Goal: Find specific page/section: Find specific page/section

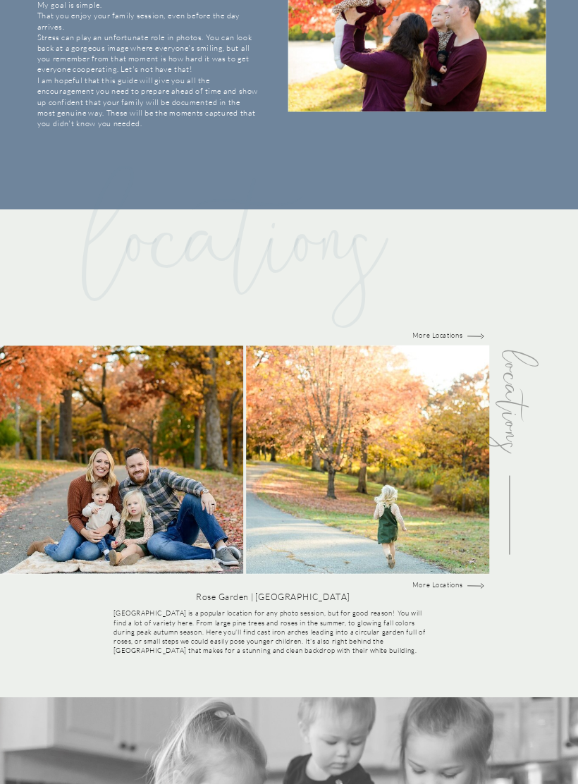
scroll to position [954, 0]
click at [445, 581] on p "More Locations" at bounding box center [438, 585] width 78 height 9
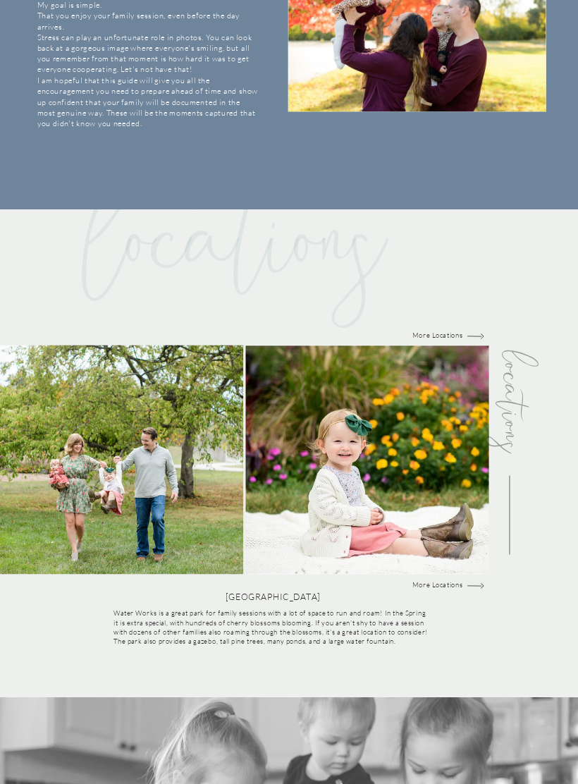
scroll to position [955, 0]
click at [446, 586] on p "More Locations" at bounding box center [438, 584] width 78 height 9
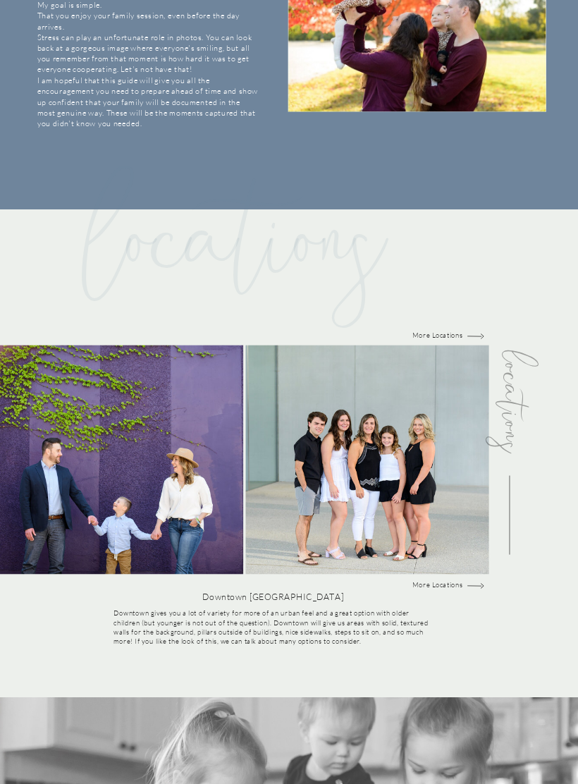
click at [442, 580] on p "More Locations" at bounding box center [438, 584] width 78 height 9
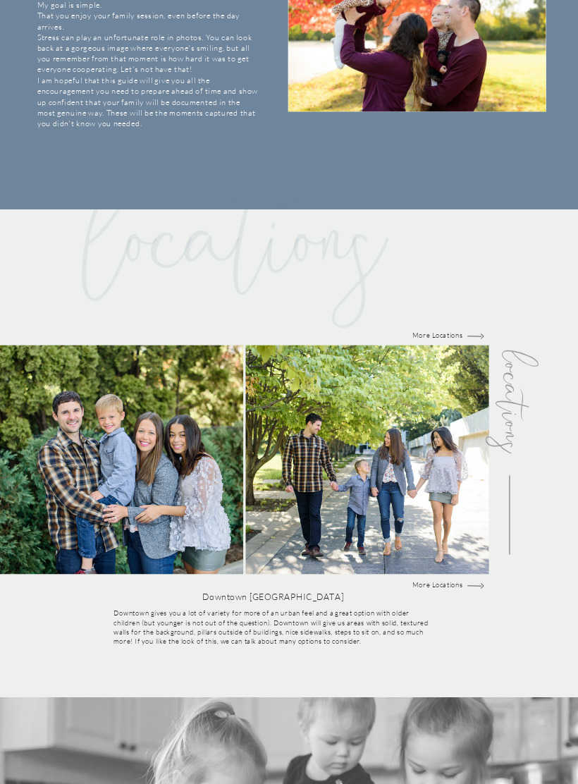
click at [442, 585] on p "More Locations" at bounding box center [438, 584] width 78 height 9
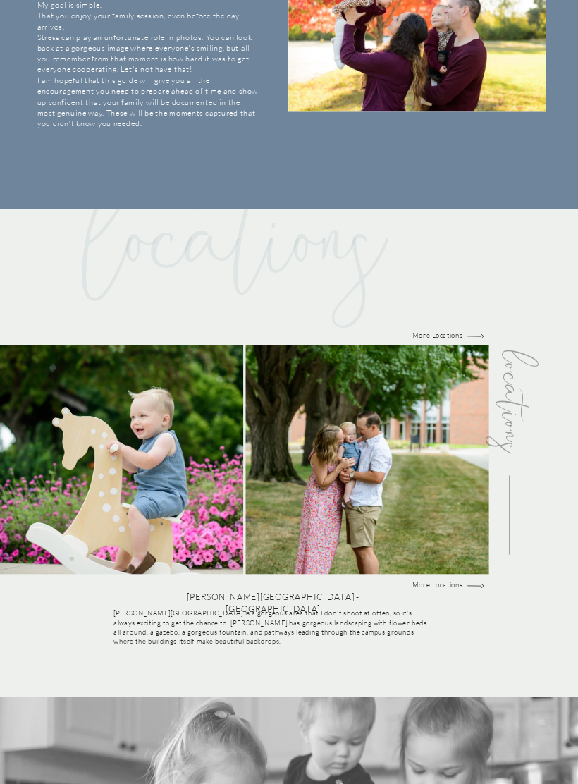
click at [442, 576] on div "Your Family Guide for a fun & successful session to THE MAIN WEBSITE Group@1x f…" at bounding box center [289, 769] width 578 height 3448
click at [447, 582] on p "More Locations" at bounding box center [438, 584] width 78 height 9
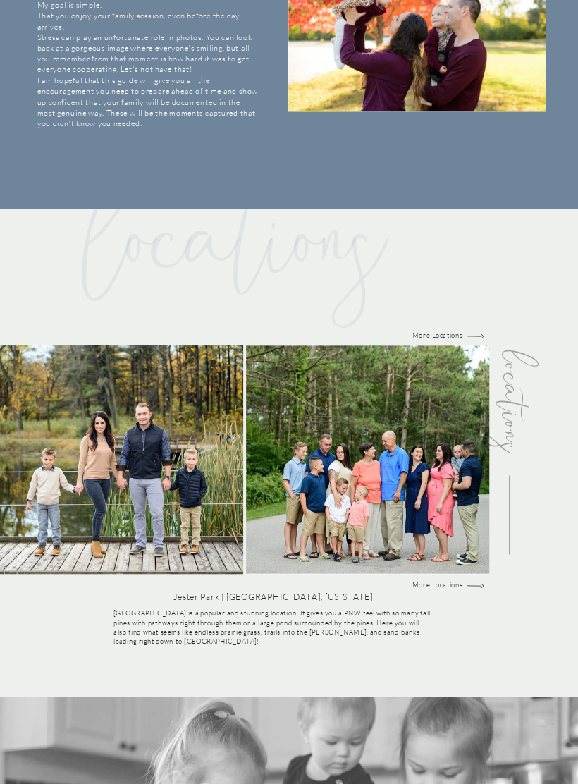
click at [437, 580] on p "More Locations" at bounding box center [438, 584] width 78 height 9
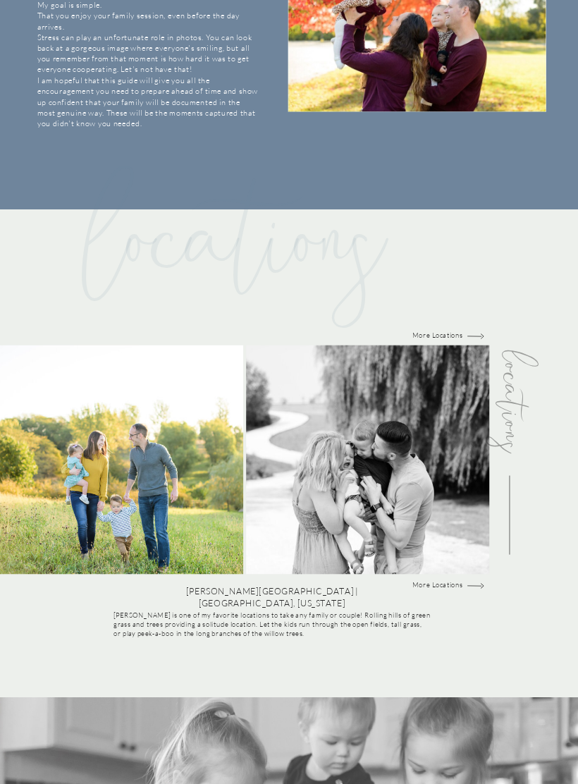
click at [440, 586] on p "More Locations" at bounding box center [438, 584] width 78 height 9
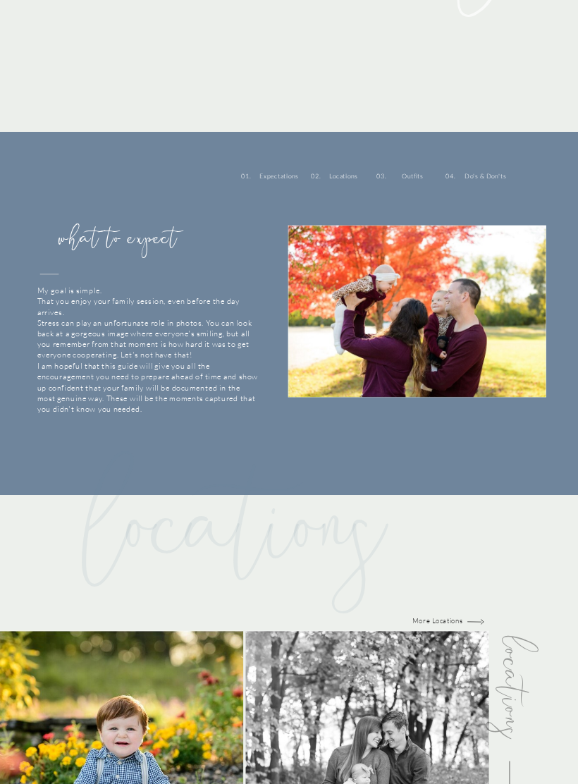
scroll to position [576, 0]
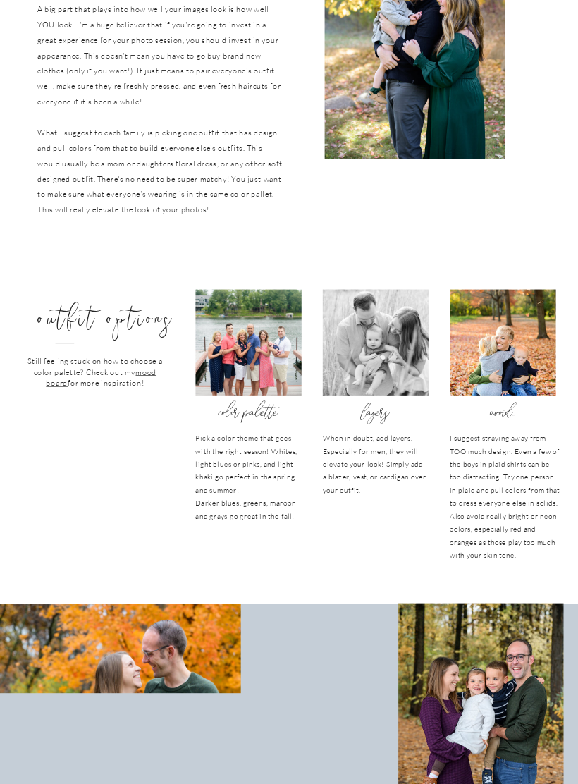
scroll to position [2020, 0]
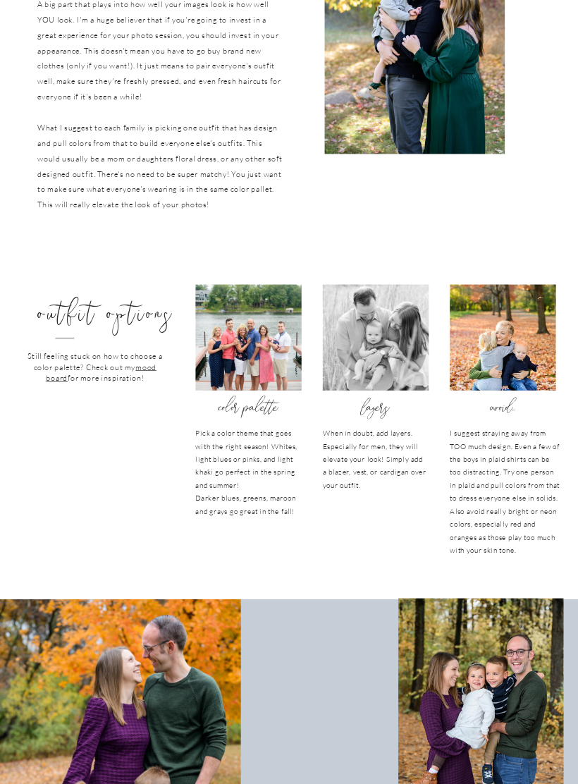
click at [144, 364] on link "mood board" at bounding box center [101, 372] width 111 height 20
